Goal: Task Accomplishment & Management: Manage account settings

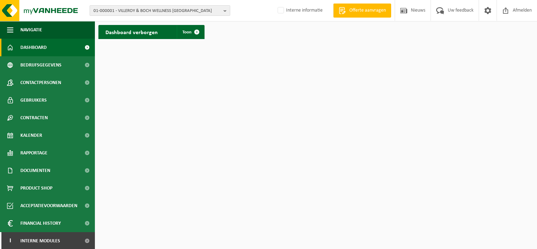
click at [148, 13] on span "01-000001 - VILLEROY & BOCH WELLNESS NV" at bounding box center [156, 11] width 127 height 11
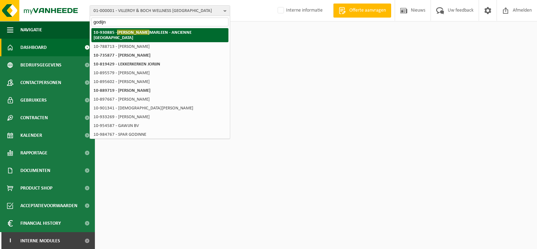
type input "godijn"
click at [142, 34] on strong "10-930885 - GODIJN MARLEEN - ANCIENNE BELGIQUE" at bounding box center [142, 35] width 98 height 11
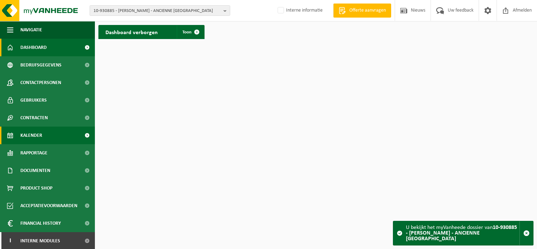
click at [41, 135] on span "Kalender" at bounding box center [31, 136] width 22 height 18
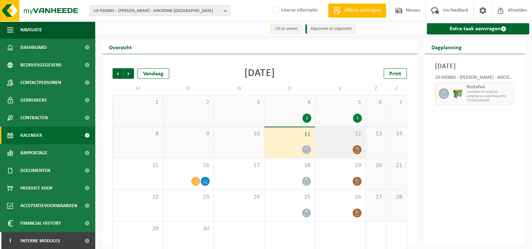
click at [345, 150] on div at bounding box center [339, 149] width 43 height 9
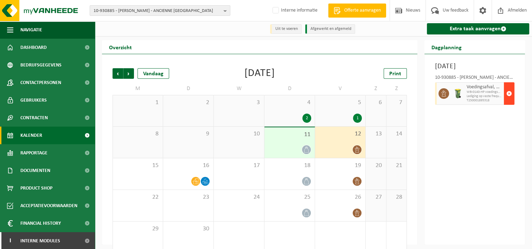
click at [507, 101] on span "button" at bounding box center [509, 93] width 6 height 14
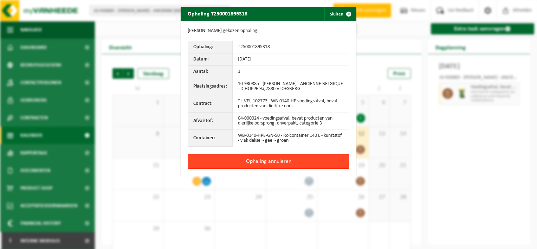
click at [267, 159] on button "Ophaling annuleren" at bounding box center [269, 161] width 162 height 15
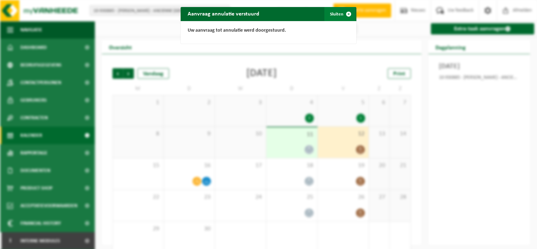
click at [331, 15] on button "Sluiten" at bounding box center [339, 14] width 31 height 14
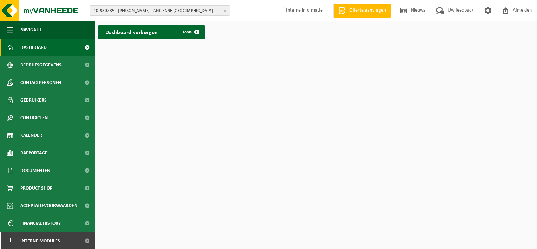
click at [511, 160] on html "10-930885 - GODIJN MARLEEN - ANCIENNE BELGIQUE 10-930885 - GODIJN MARLEEN - ANC…" at bounding box center [268, 124] width 537 height 249
click at [482, 127] on html "10-930885 - GODIJN MARLEEN - ANCIENNE BELGIQUE 10-930885 - GODIJN MARLEEN - ANC…" at bounding box center [268, 124] width 537 height 249
